Goal: Information Seeking & Learning: Learn about a topic

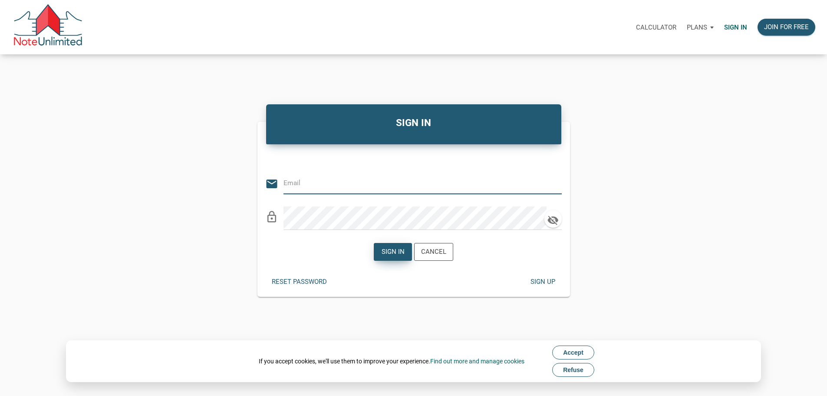
type input "eddie.villalva@gmail.com"
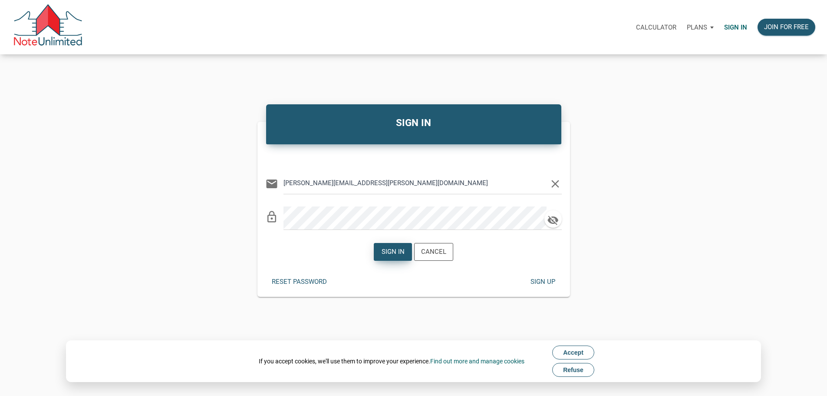
click at [389, 257] on div "Sign in" at bounding box center [393, 252] width 23 height 10
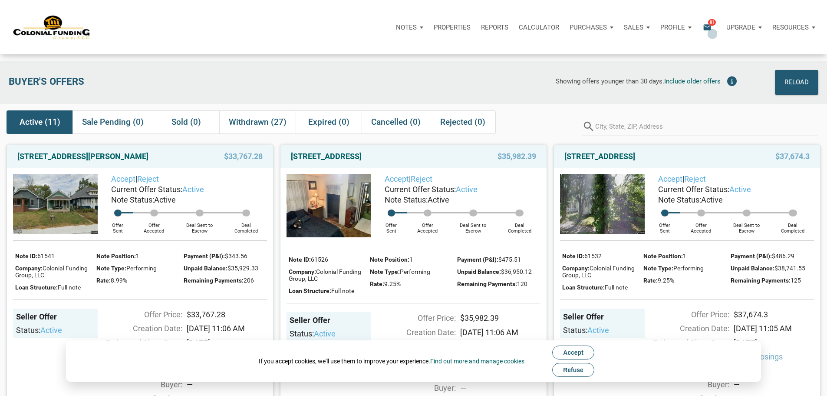
click at [702, 30] on icon "email" at bounding box center [707, 27] width 10 height 10
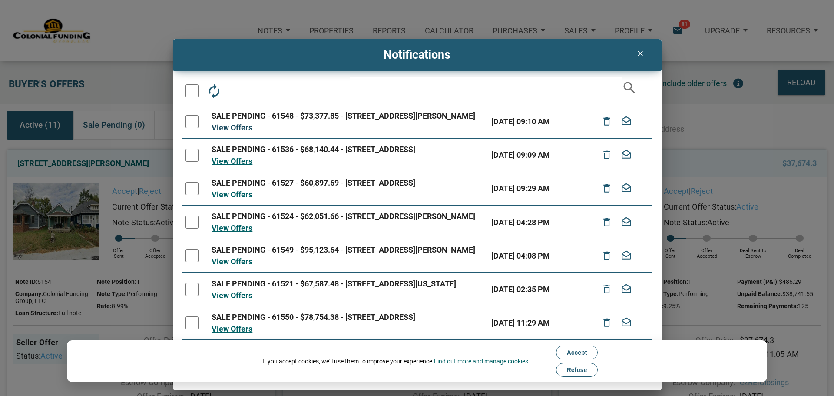
click at [240, 132] on link "View Offers" at bounding box center [231, 127] width 41 height 9
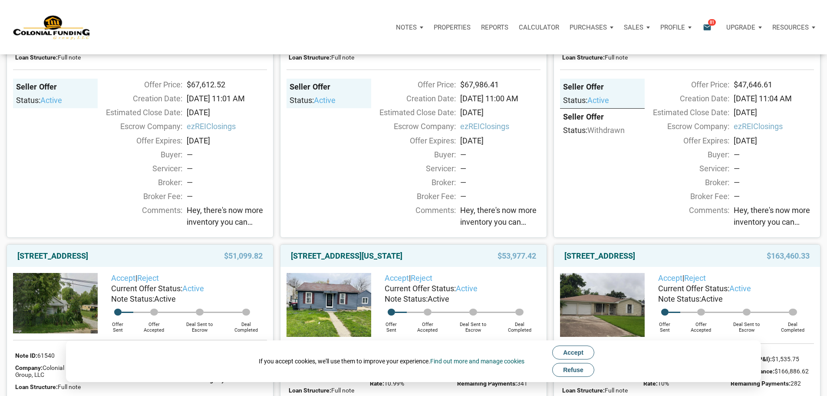
scroll to position [565, 0]
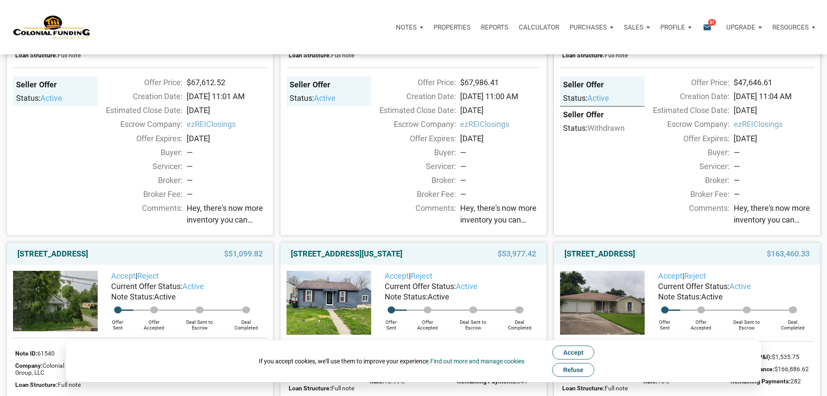
click at [575, 351] on span "Accept" at bounding box center [573, 352] width 20 height 7
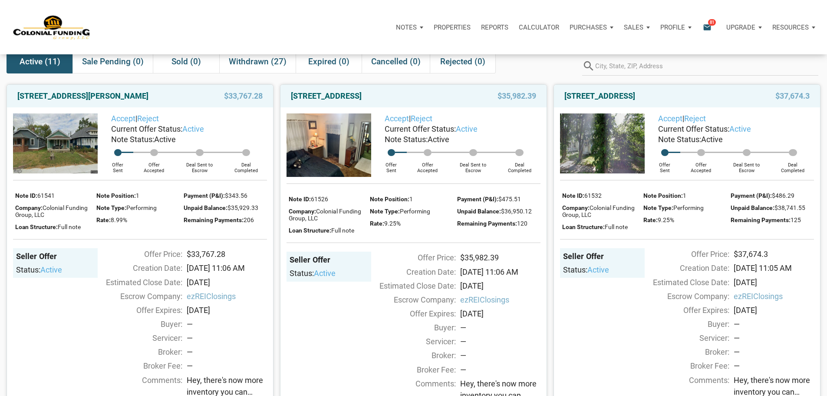
scroll to position [43, 0]
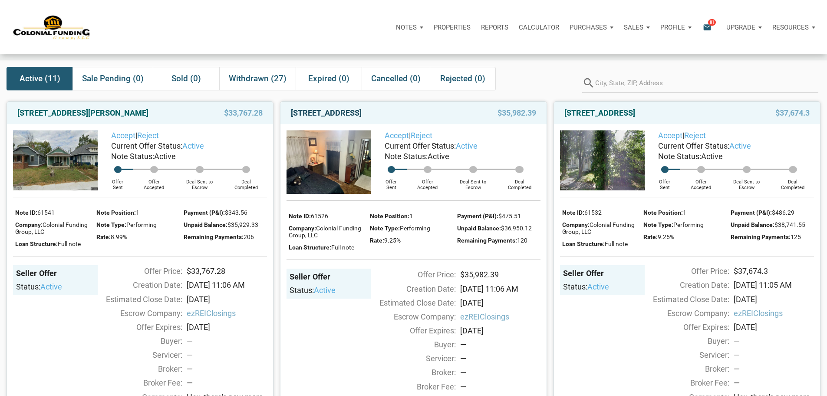
click at [362, 118] on link "720 North 14th Street, New Castle, IN, 47362" at bounding box center [326, 113] width 71 height 10
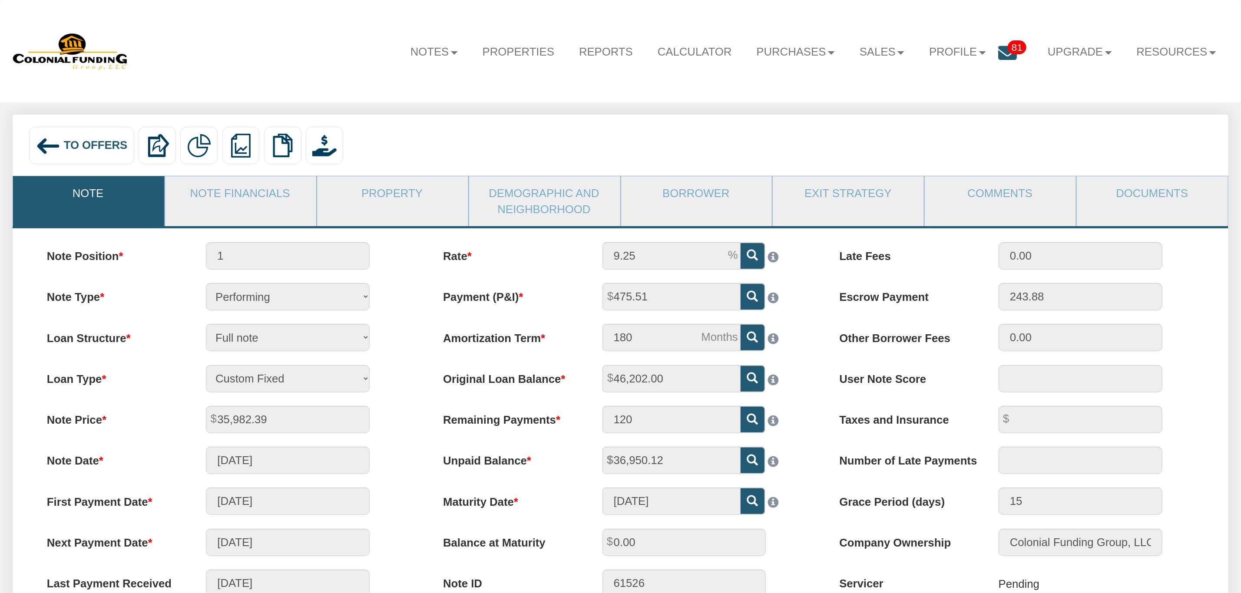
click at [54, 142] on img at bounding box center [48, 146] width 25 height 25
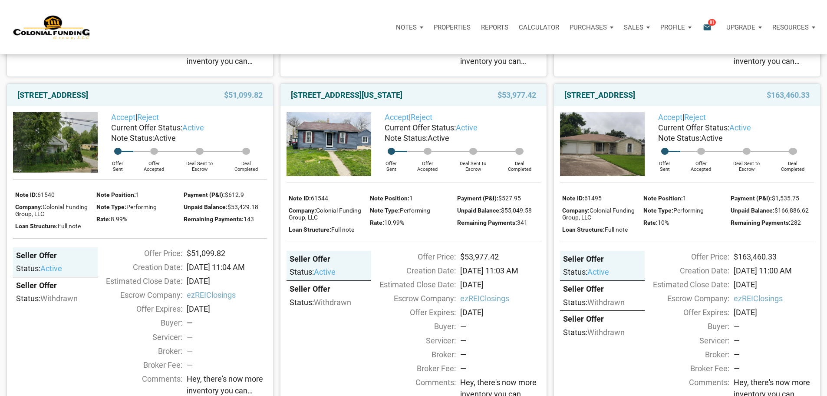
scroll to position [738, 0]
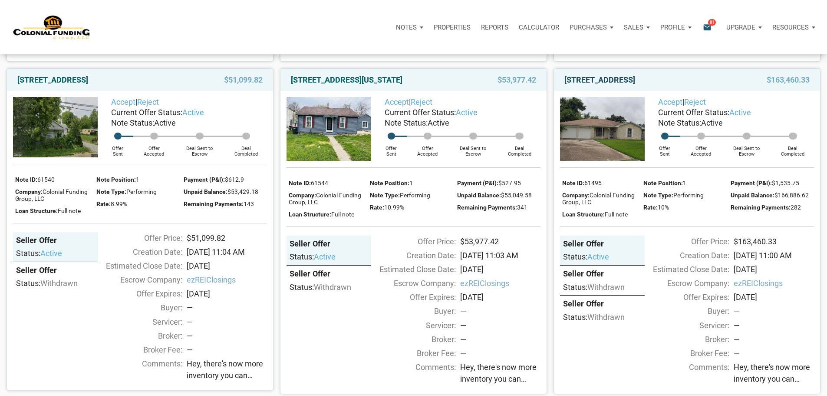
click at [634, 85] on link "[STREET_ADDRESS]" at bounding box center [600, 80] width 71 height 10
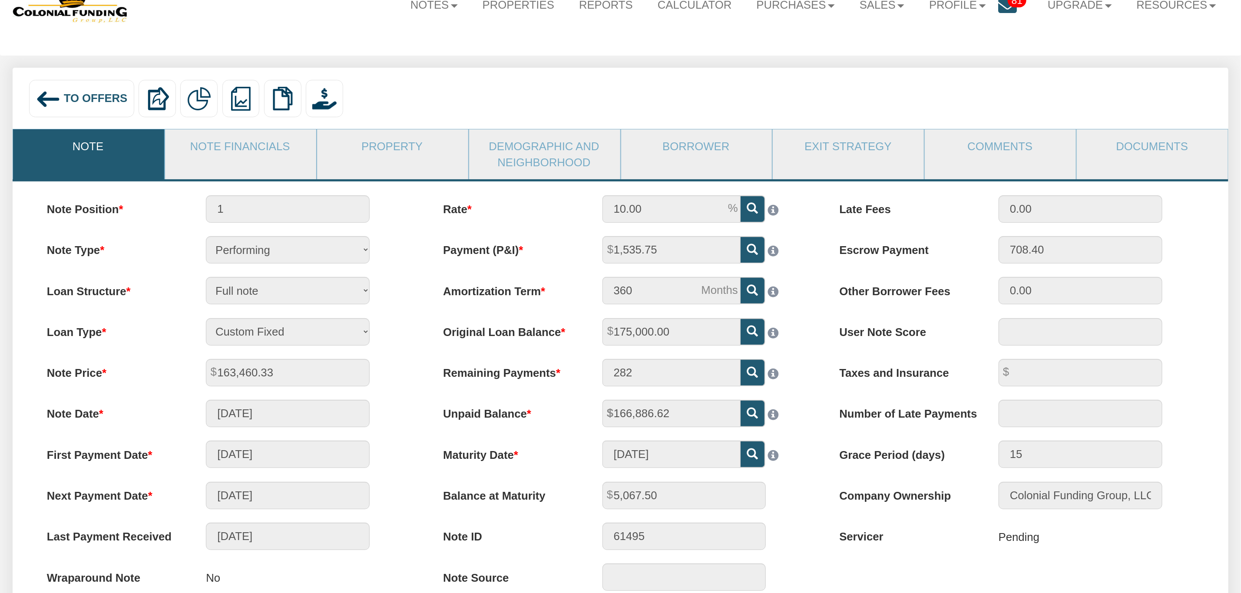
scroll to position [25, 0]
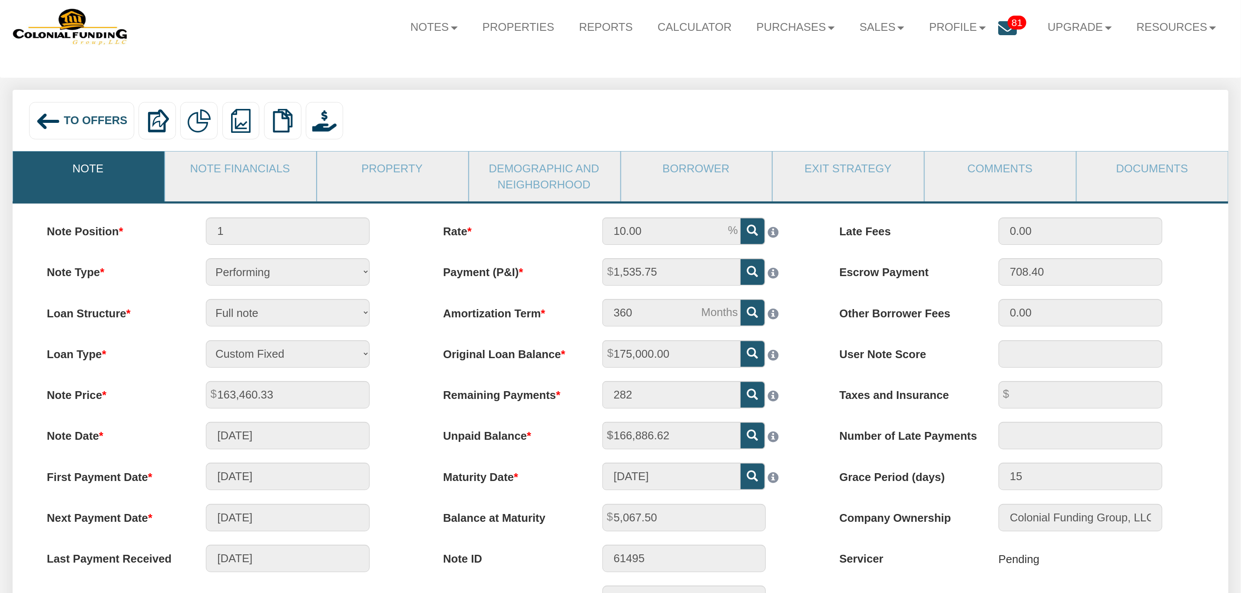
click at [90, 119] on span "To Offers" at bounding box center [96, 120] width 64 height 12
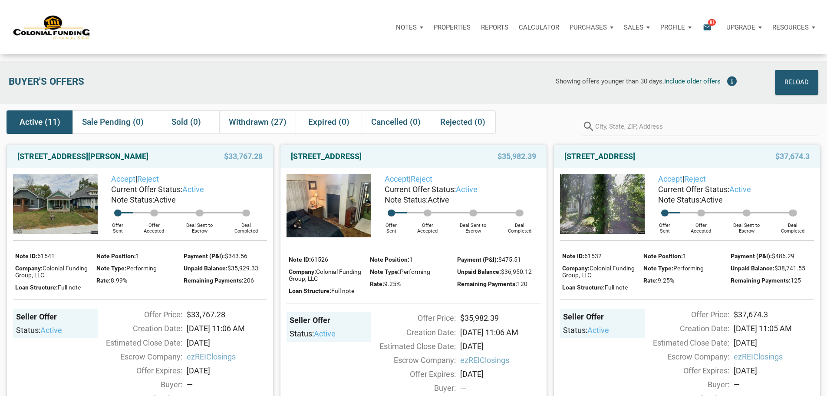
click at [702, 30] on icon "email" at bounding box center [707, 27] width 10 height 10
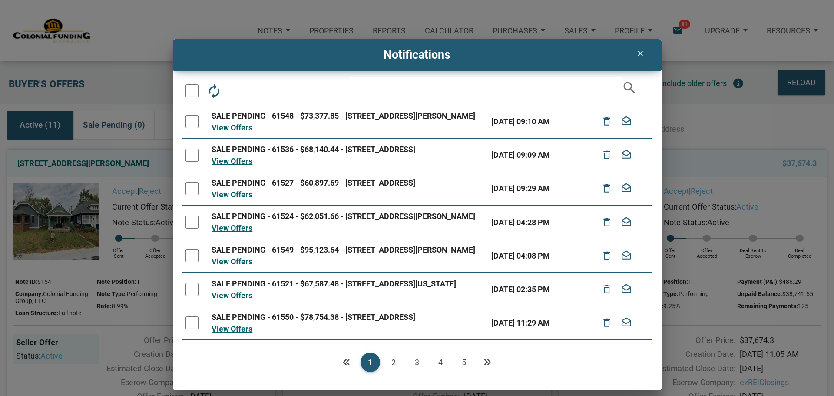
click at [641, 53] on icon "clear" at bounding box center [640, 53] width 10 height 9
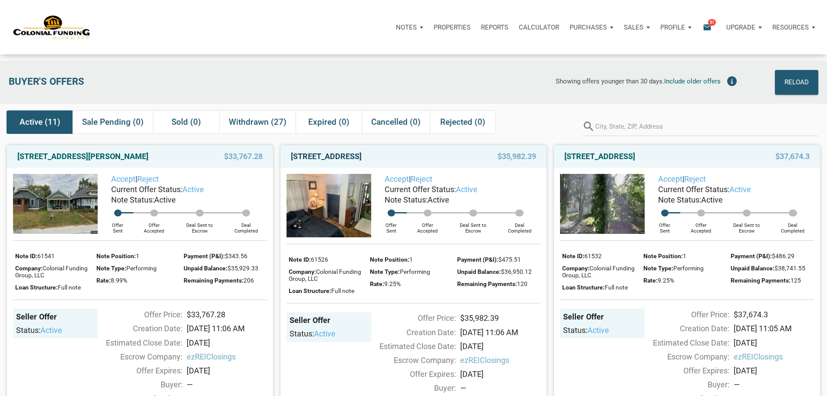
click at [362, 162] on link "[STREET_ADDRESS]" at bounding box center [326, 156] width 71 height 10
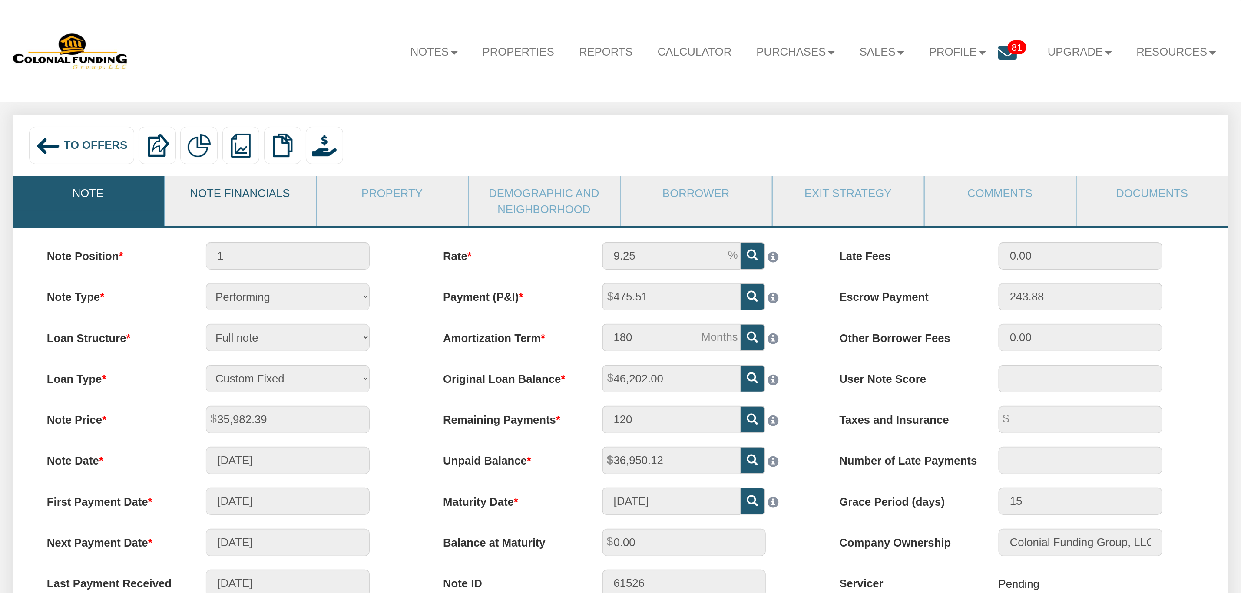
click at [241, 192] on link "Note Financials" at bounding box center [240, 193] width 150 height 34
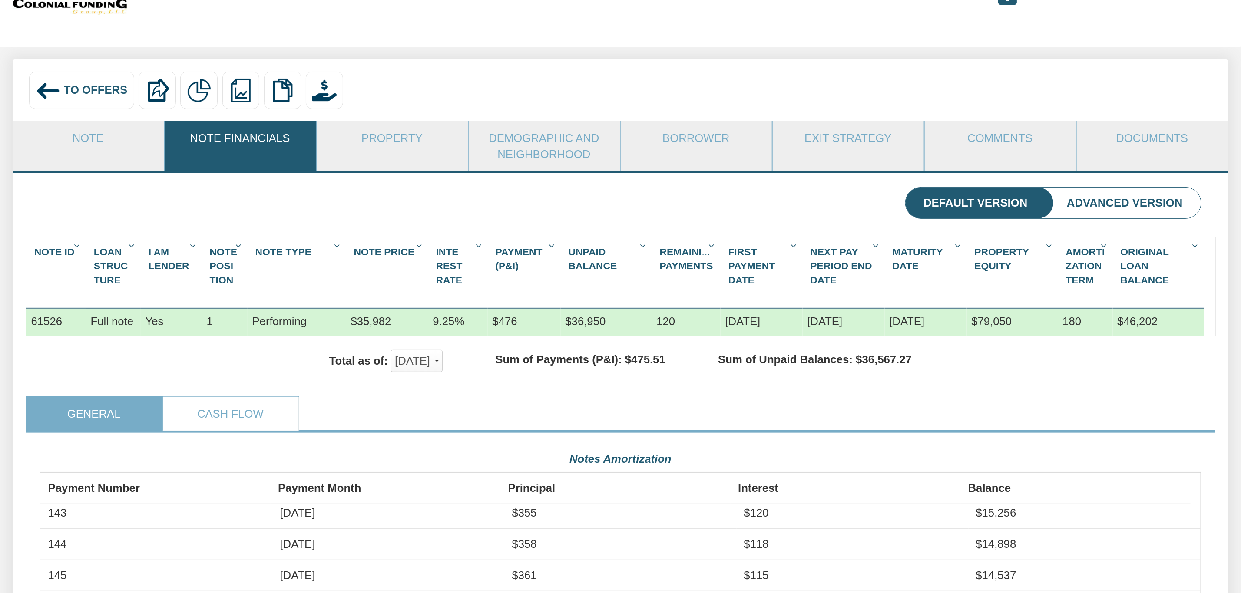
scroll to position [53, 0]
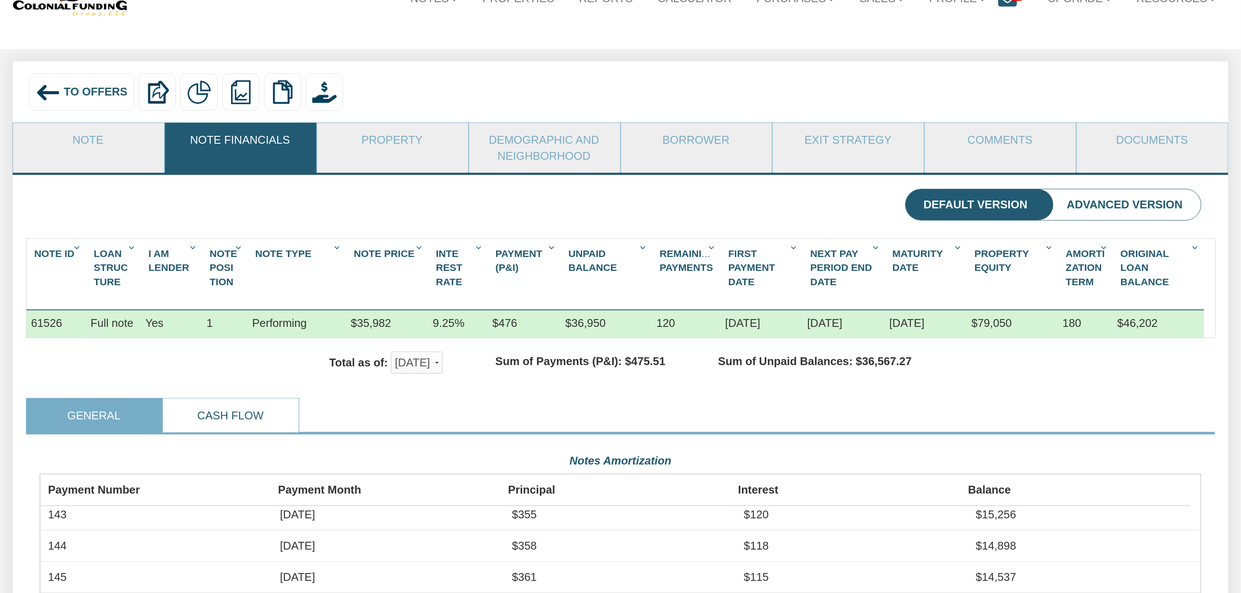
click at [223, 430] on link "Cash Flow" at bounding box center [230, 416] width 135 height 34
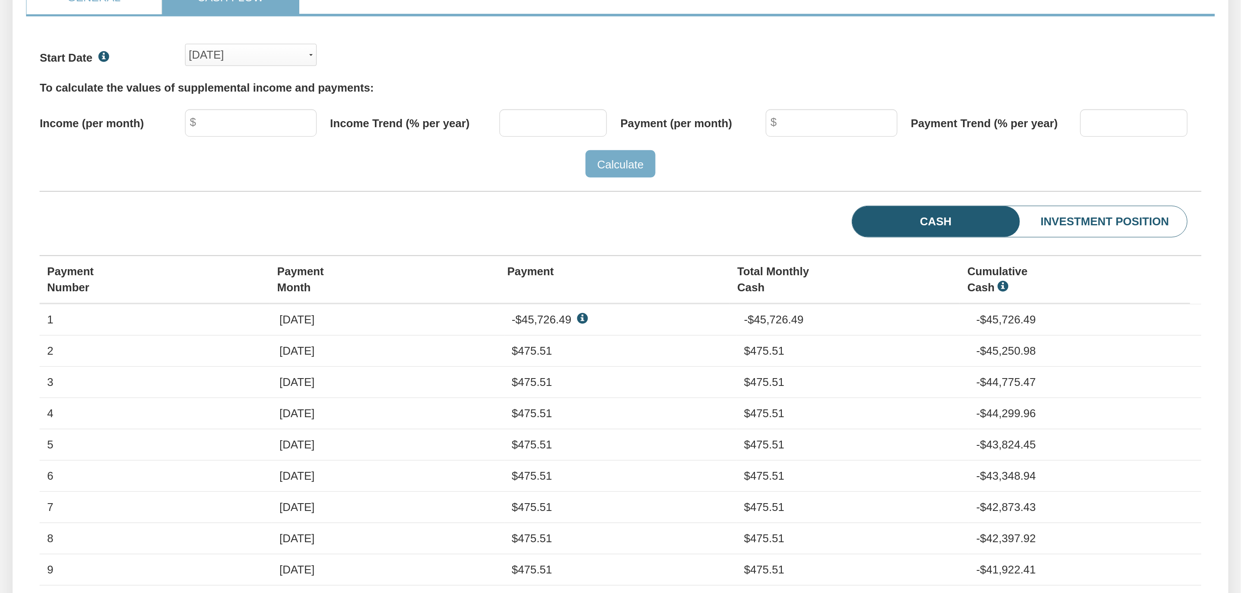
scroll to position [444, 0]
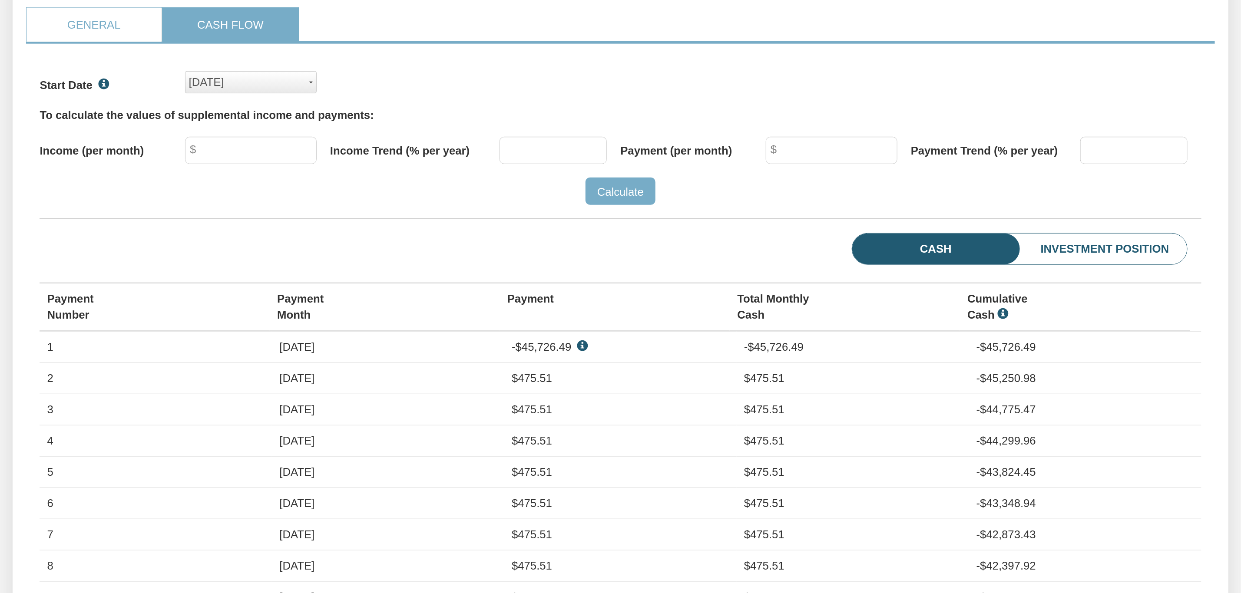
click at [254, 92] on div "Jul, 2020" at bounding box center [251, 82] width 124 height 20
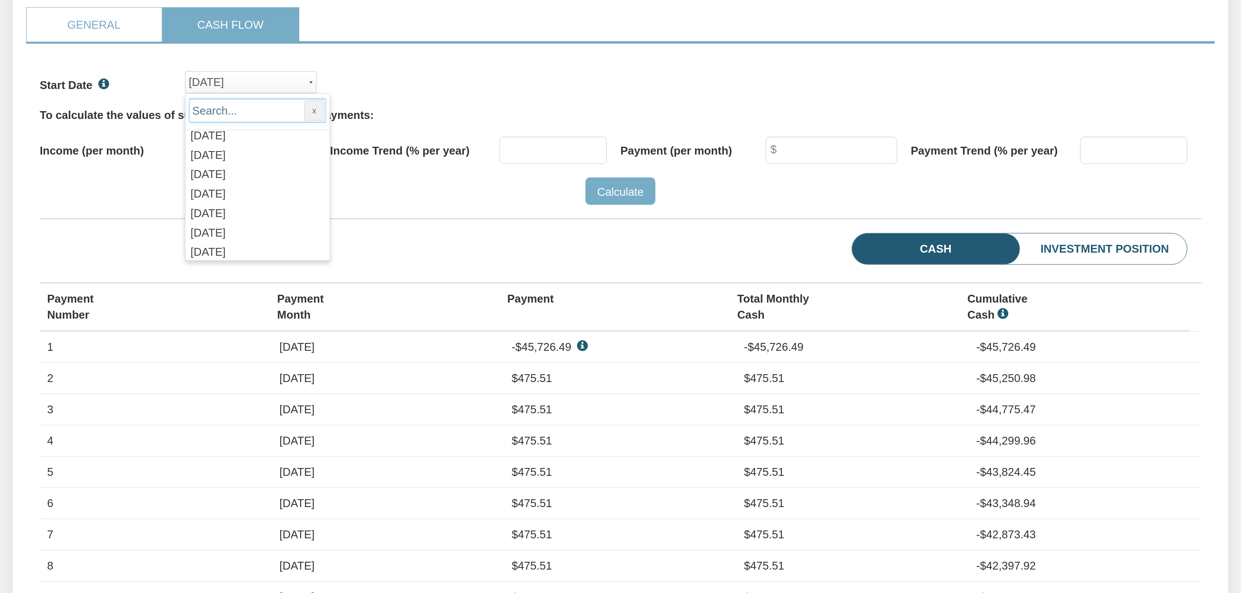
scroll to position [1228, 0]
click at [218, 145] on span "Oct, 2025" at bounding box center [208, 138] width 35 height 12
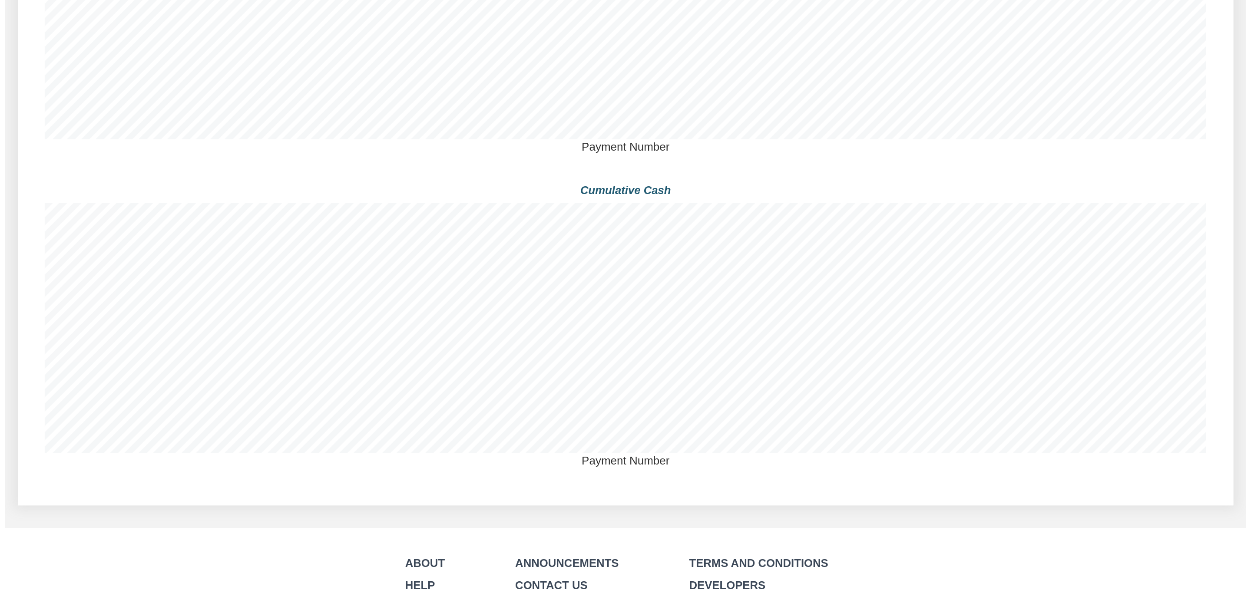
scroll to position [0, 0]
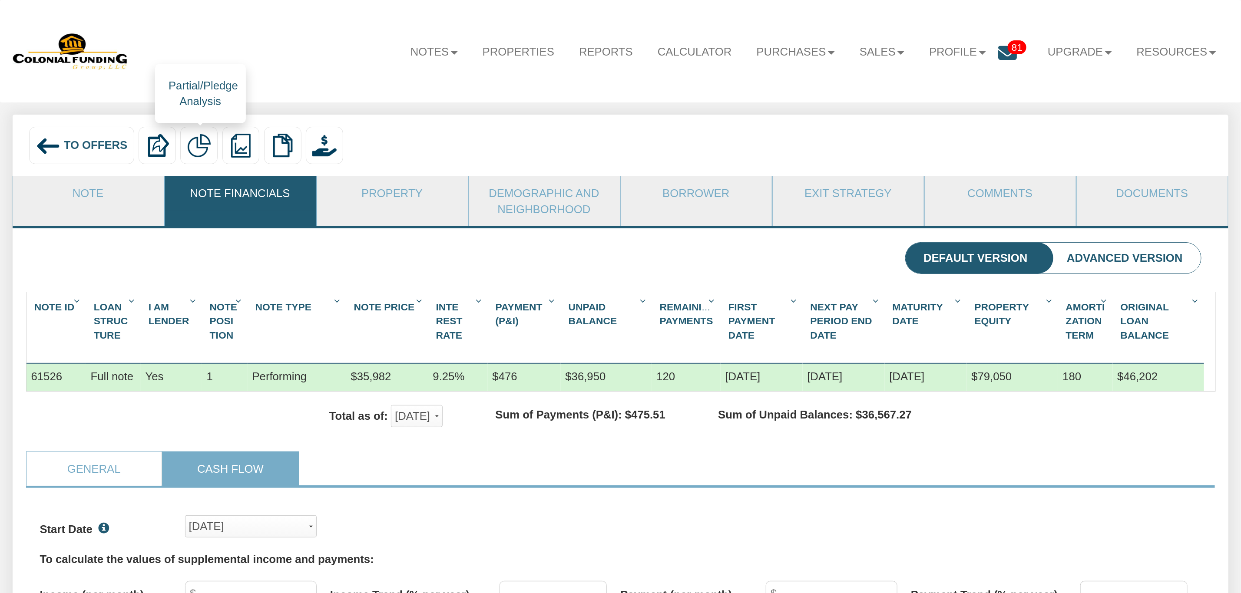
click at [201, 147] on img at bounding box center [199, 146] width 24 height 24
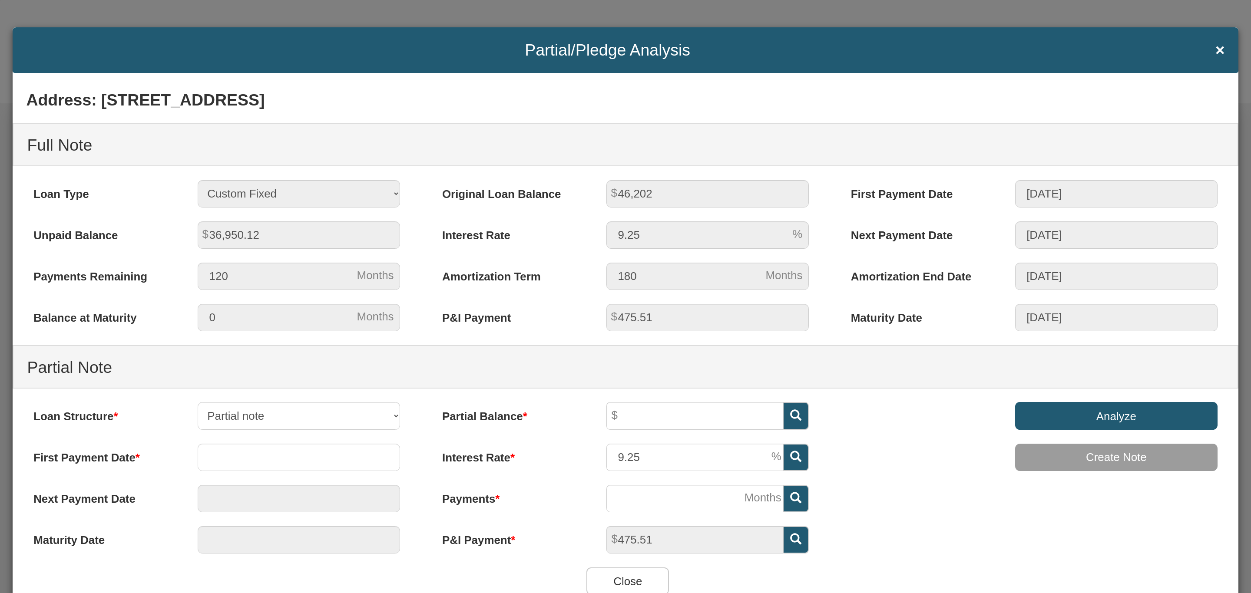
scroll to position [250, 1170]
